Goal: Information Seeking & Learning: Learn about a topic

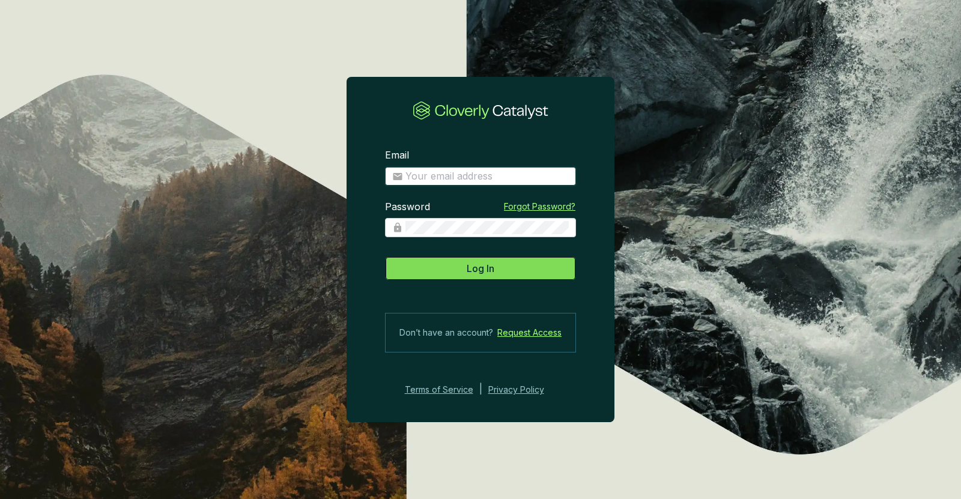
type input "[EMAIL_ADDRESS][DOMAIN_NAME]"
click at [479, 270] on span "Log In" at bounding box center [481, 268] width 28 height 14
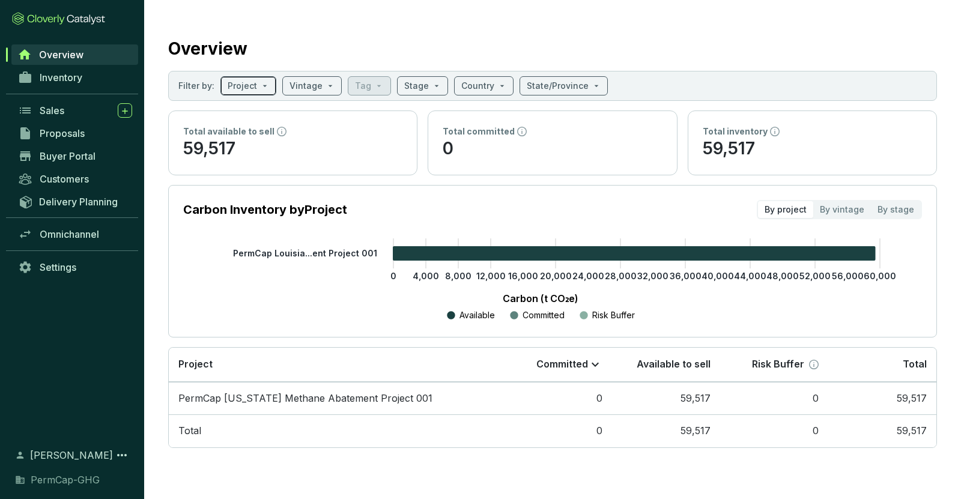
click at [259, 91] on span at bounding box center [248, 86] width 41 height 18
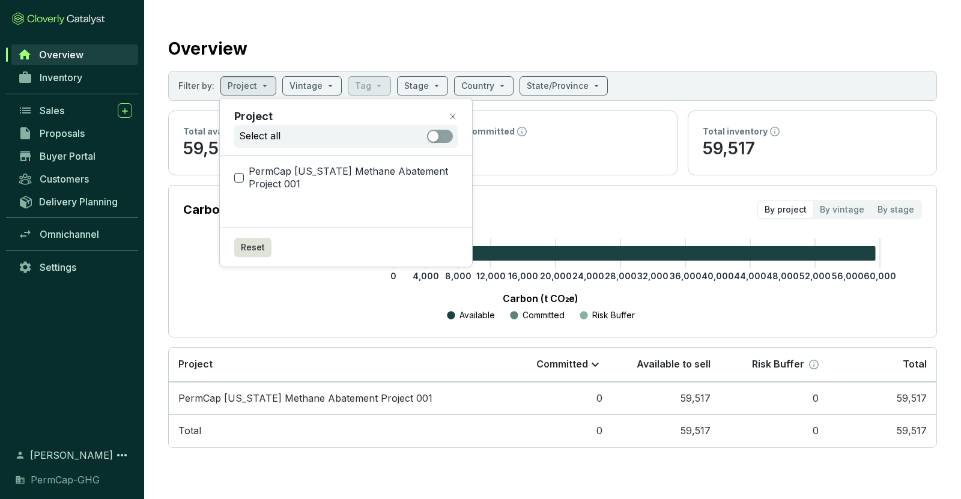
click at [280, 178] on span "PermCap [US_STATE] Methane Abatement Project 001" at bounding box center [351, 178] width 214 height 26
click at [244, 178] on input "PermCap [US_STATE] Methane Abatement Project 001" at bounding box center [239, 178] width 10 height 10
checkbox input "true"
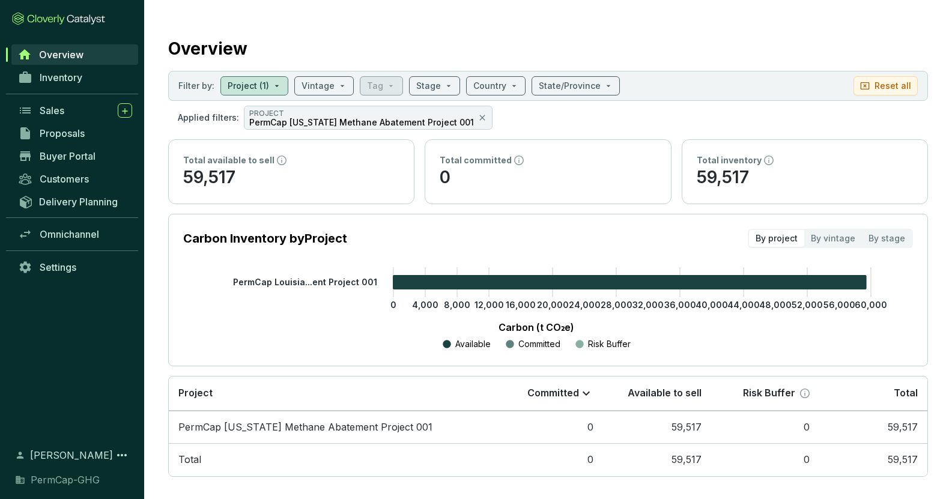
click at [545, 254] on section "Carbon Inventory by Project By project By vintage By stage 0 4,000 8,000 12,000…" at bounding box center [548, 290] width 760 height 153
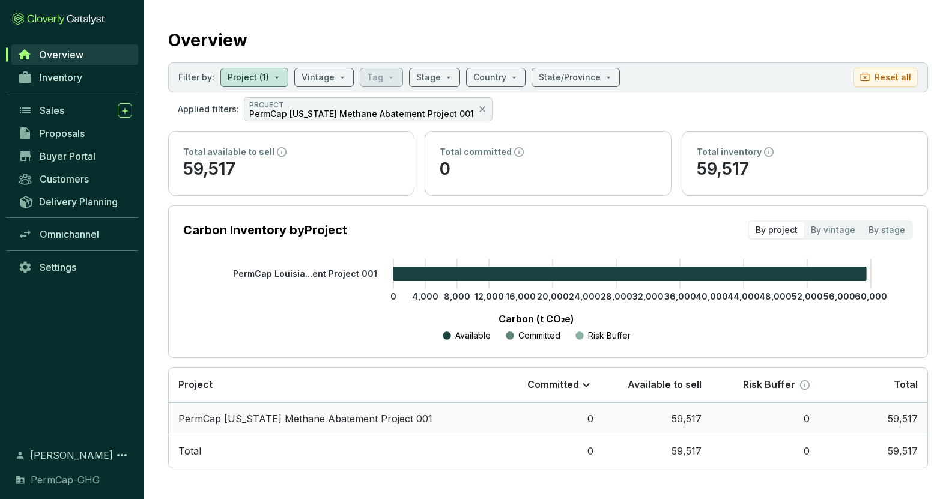
click at [253, 417] on td "PermCap [US_STATE] Methane Abatement Project 001" at bounding box center [332, 418] width 326 height 33
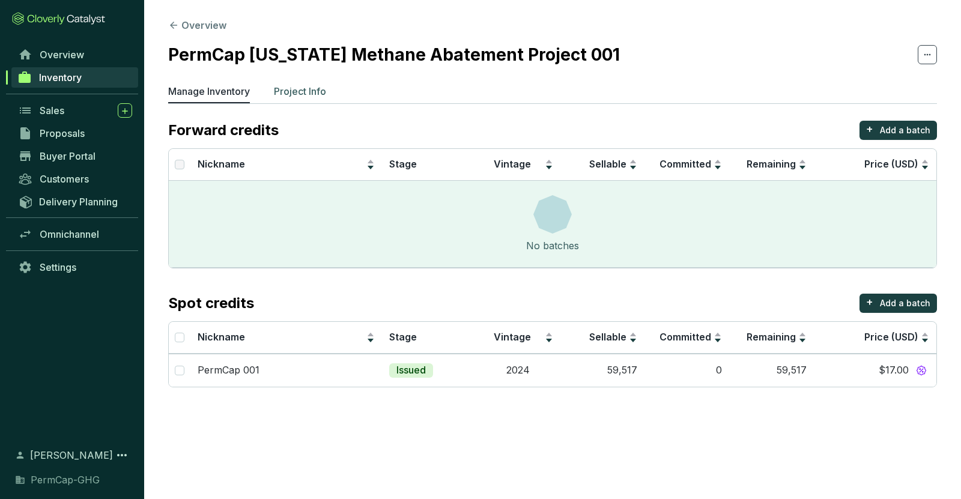
click at [303, 85] on p "Project Info" at bounding box center [300, 91] width 52 height 14
